Goal: Task Accomplishment & Management: Manage account settings

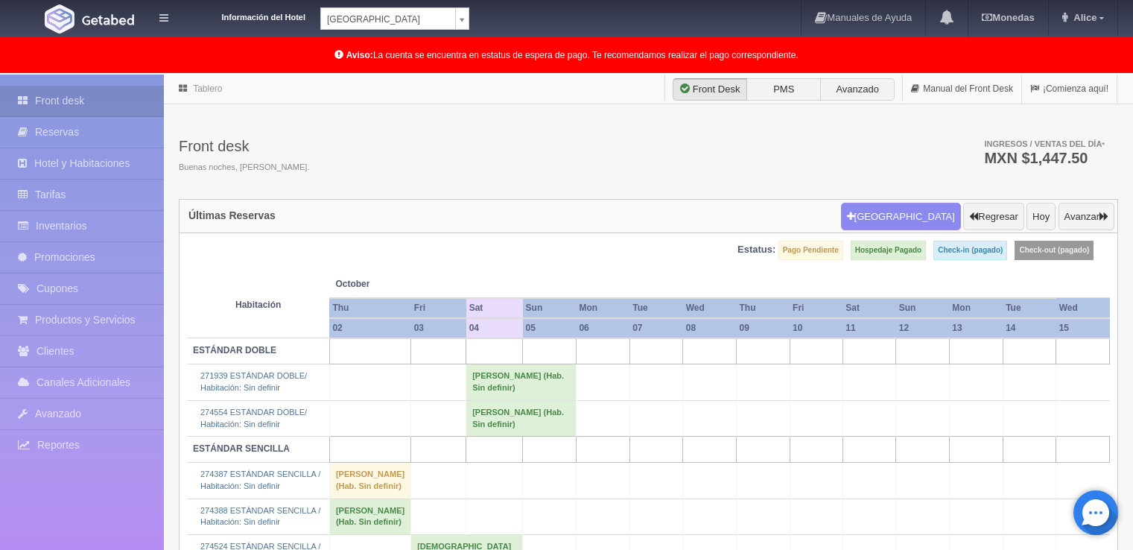
scroll to position [134, 0]
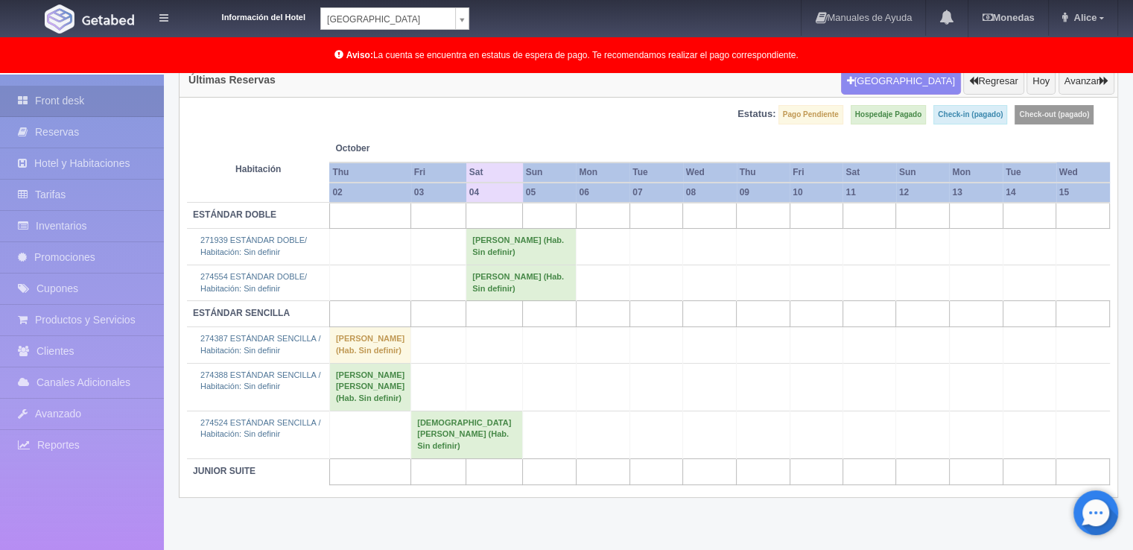
click at [466, 254] on td "[PERSON_NAME] (Hab. Sin definir)" at bounding box center [521, 247] width 110 height 36
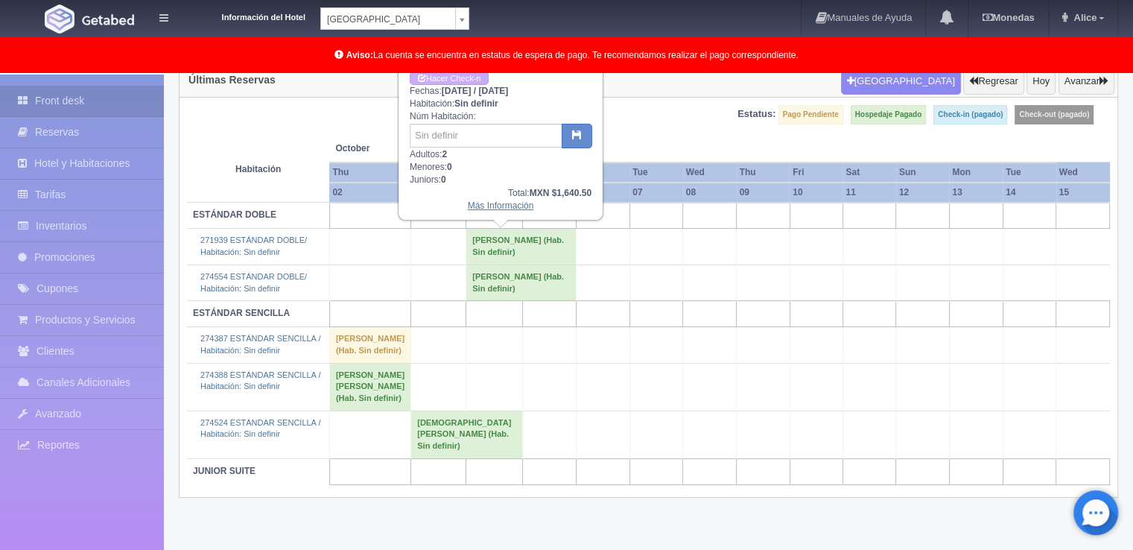
click at [480, 206] on link "Más Información" at bounding box center [501, 205] width 66 height 10
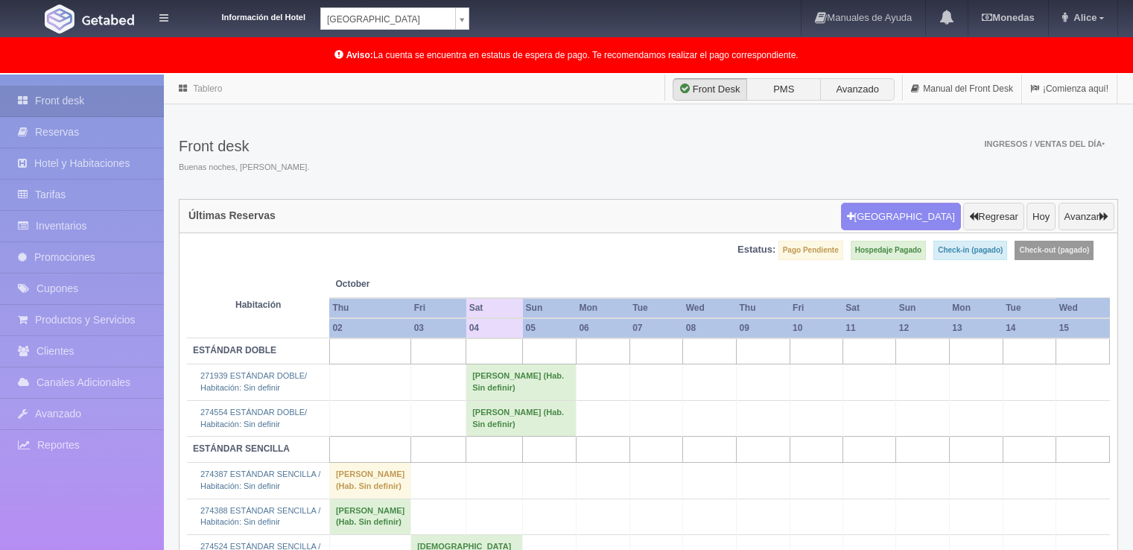
scroll to position [136, 0]
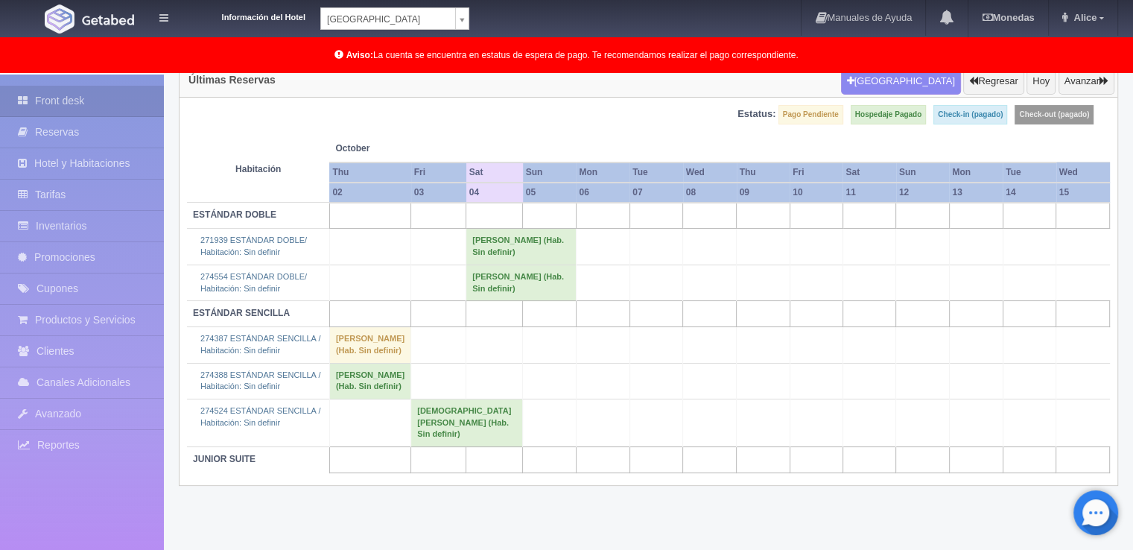
click at [516, 299] on td "[PERSON_NAME] (Hab. Sin definir)" at bounding box center [521, 283] width 110 height 36
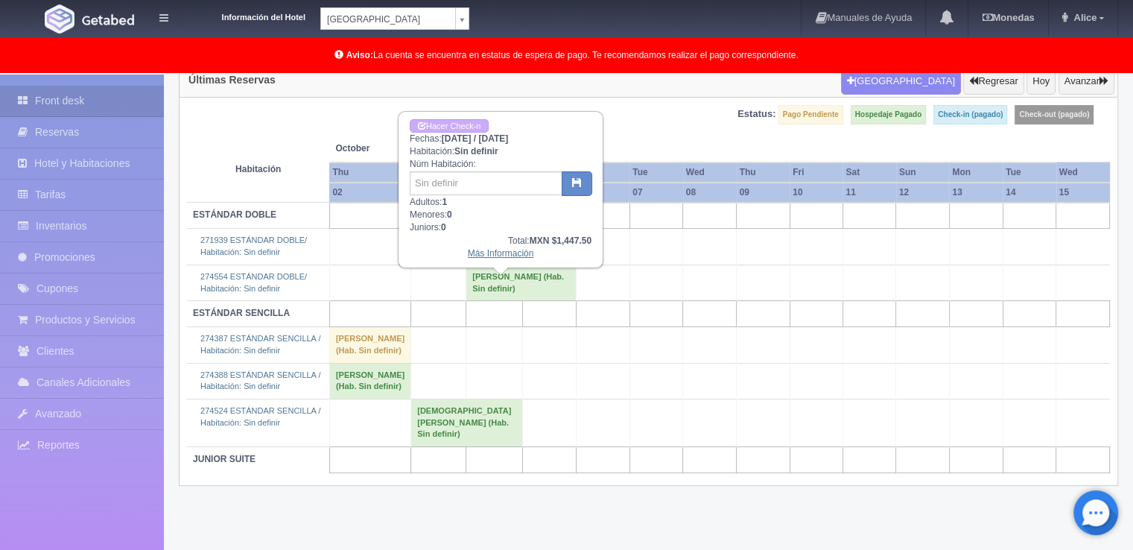
click at [492, 250] on link "Más Información" at bounding box center [501, 253] width 66 height 10
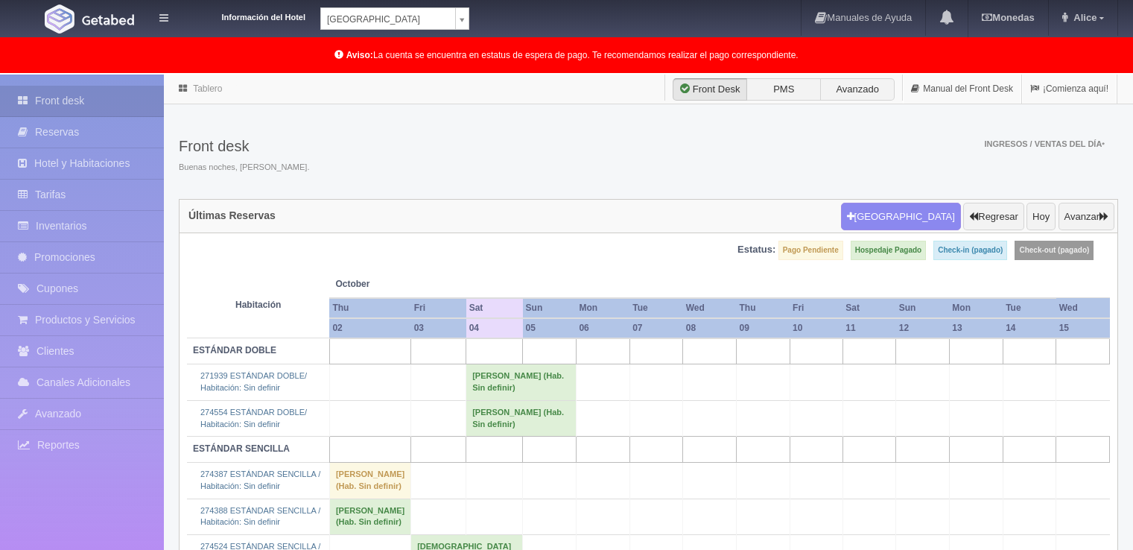
scroll to position [136, 0]
